Goal: Check status: Check status

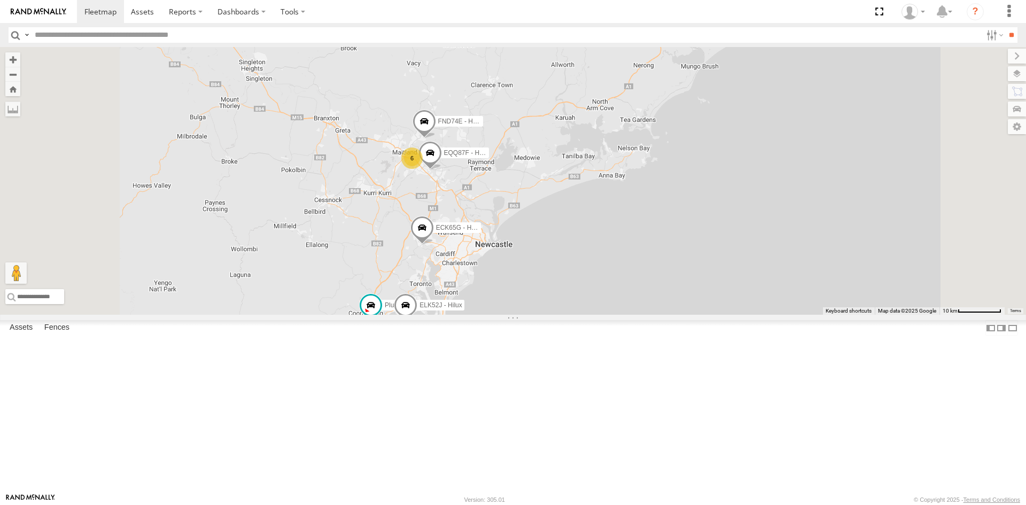
click at [423, 169] on div "6" at bounding box center [412, 158] width 21 height 21
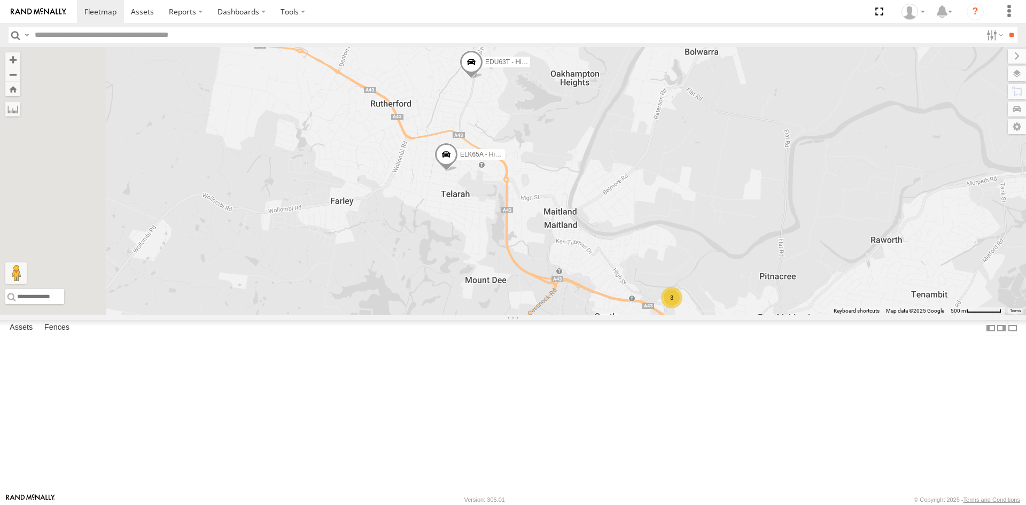
drag, startPoint x: 413, startPoint y: 165, endPoint x: 514, endPoint y: 248, distance: 131.1
click at [514, 248] on div "FND74E - Hilux FGP84M - Hilux ECK65G - Hilux Plumbing Truck ELK52J - Hilux EQQ8…" at bounding box center [513, 181] width 1026 height 268
click at [684, 308] on div "3" at bounding box center [672, 297] width 21 height 21
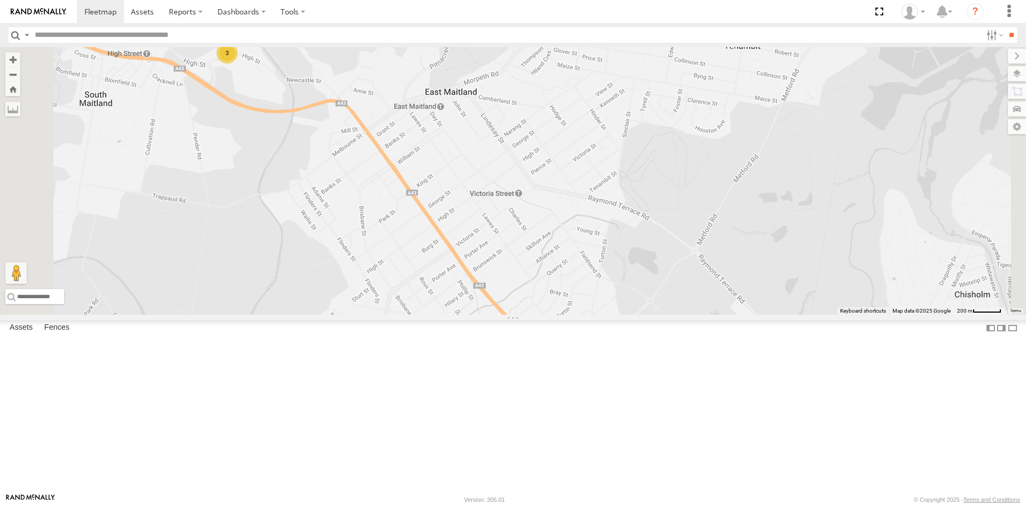
drag, startPoint x: 607, startPoint y: 330, endPoint x: 599, endPoint y: 244, distance: 86.9
click at [599, 244] on div "FND74E - Hilux FGP84M - Hilux ECK65G - Hilux Plumbing Truck ELK52J - Hilux EQQ8…" at bounding box center [513, 181] width 1026 height 268
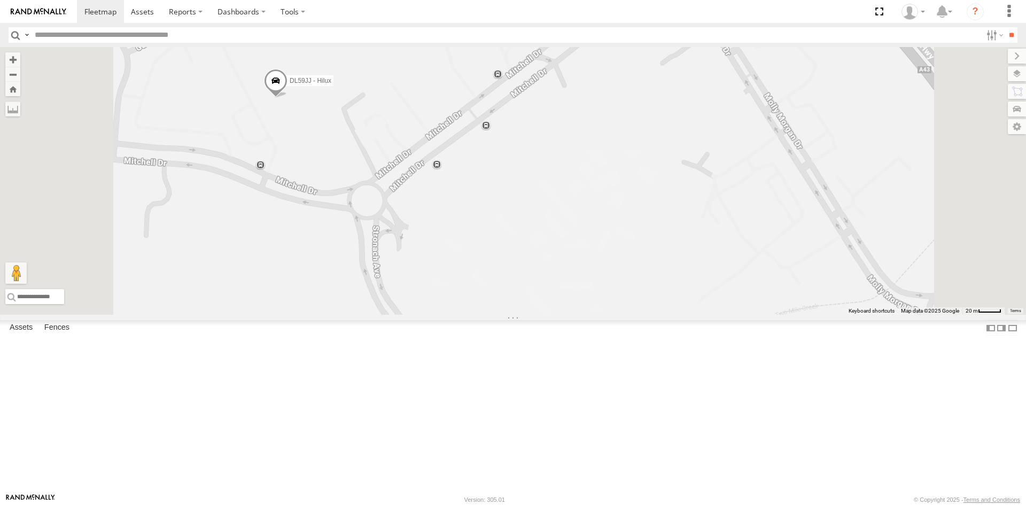
drag, startPoint x: 408, startPoint y: 127, endPoint x: 429, endPoint y: 228, distance: 103.2
click at [429, 228] on div "FND74E - Hilux FGP84M - Hilux ECK65G - Hilux Plumbing Truck ELK52J - Hilux EQQ8…" at bounding box center [513, 181] width 1026 height 268
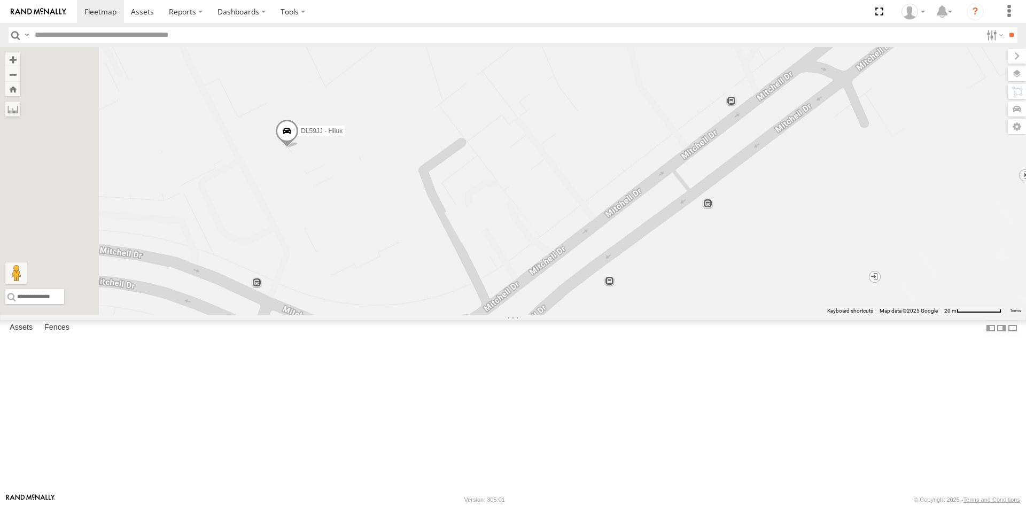
drag, startPoint x: 427, startPoint y: 207, endPoint x: 456, endPoint y: 291, distance: 88.8
click at [456, 291] on div "FND74E - Hilux FGP84M - Hilux ECK65G - Hilux Plumbing Truck ELK52J - Hilux EQQ8…" at bounding box center [513, 181] width 1026 height 268
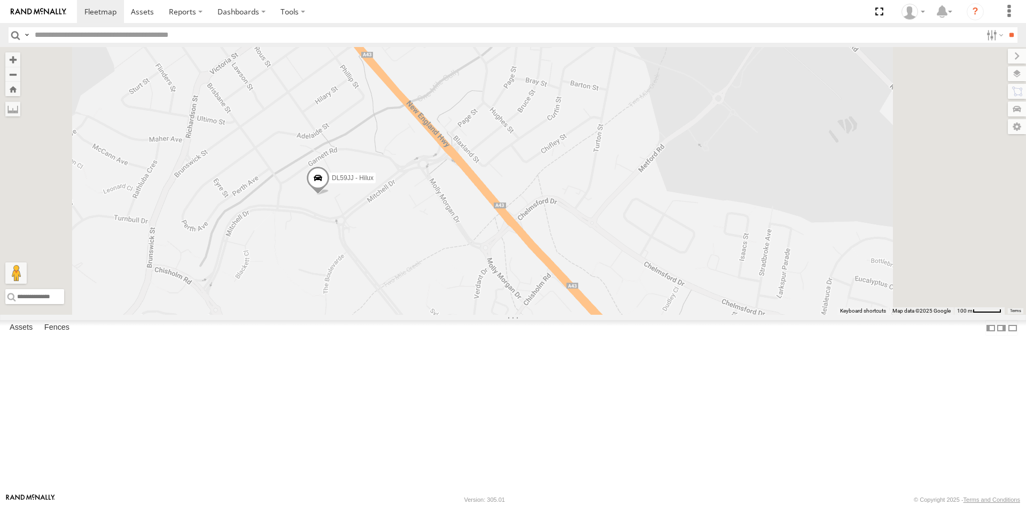
click at [0, 0] on span at bounding box center [0, 0] width 0 height 0
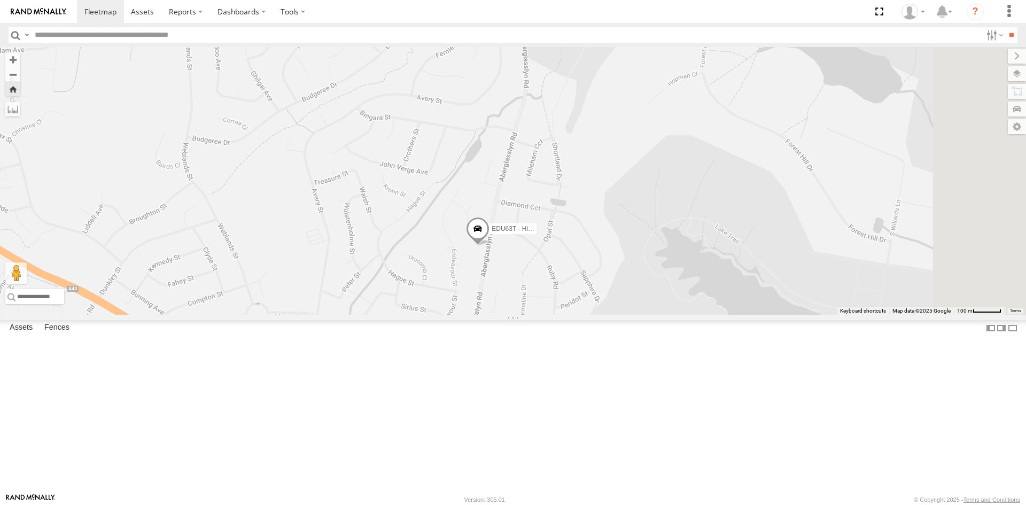
drag, startPoint x: 626, startPoint y: 442, endPoint x: 607, endPoint y: 375, distance: 69.5
click at [607, 315] on div "EDU63T - Hilux" at bounding box center [513, 181] width 1026 height 268
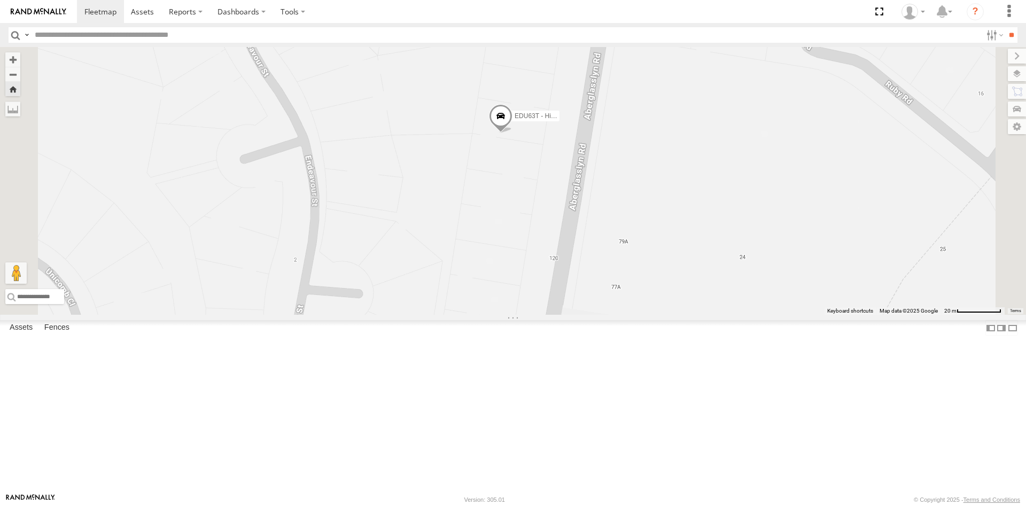
drag, startPoint x: 643, startPoint y: 298, endPoint x: 632, endPoint y: 459, distance: 161.3
click at [632, 315] on div "EDU63T - Hilux" at bounding box center [513, 181] width 1026 height 268
